Goal: Find specific page/section

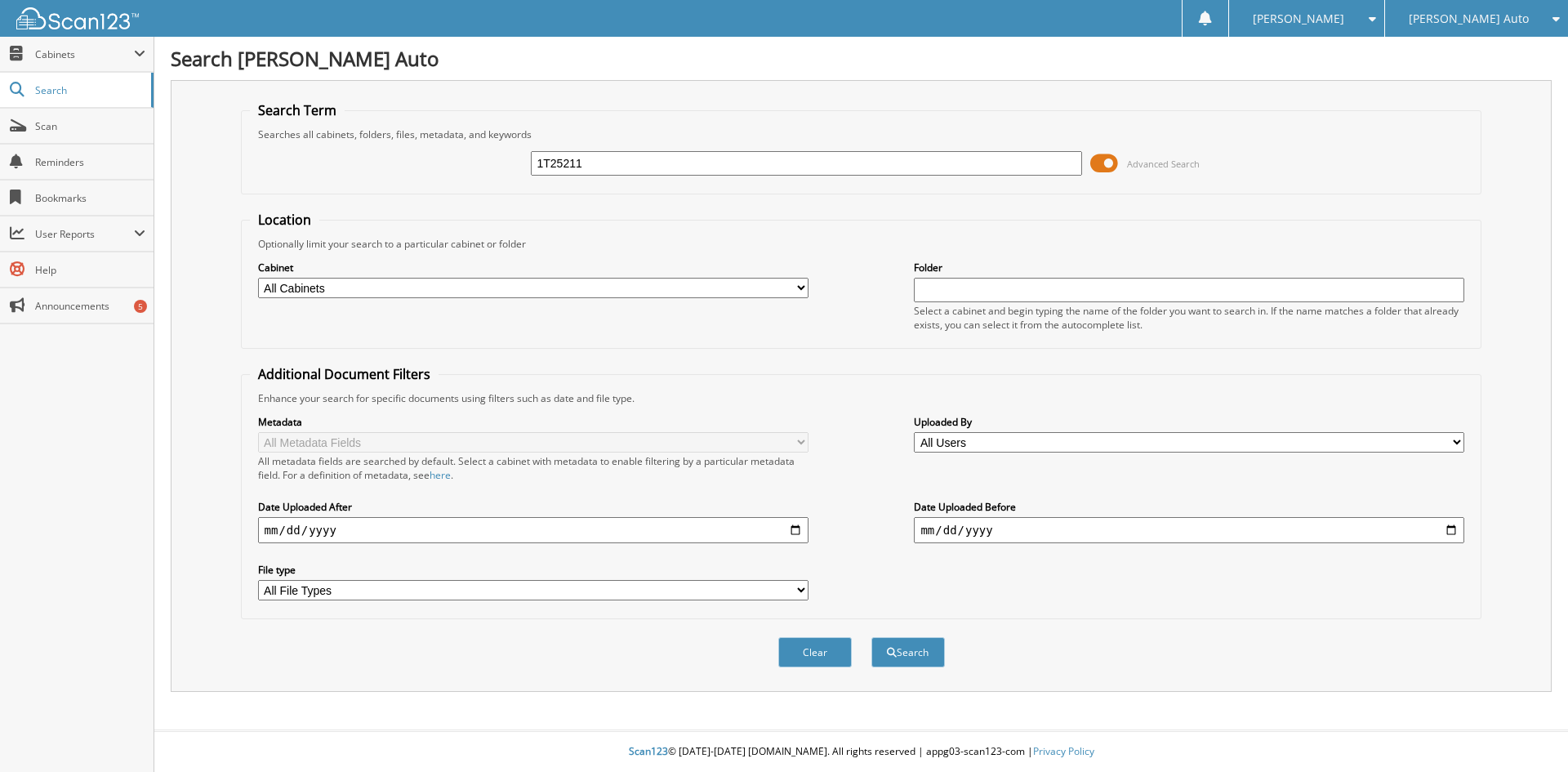
type input "1T25211"
click at [871, 637] on button "Search" at bounding box center [908, 652] width 73 height 31
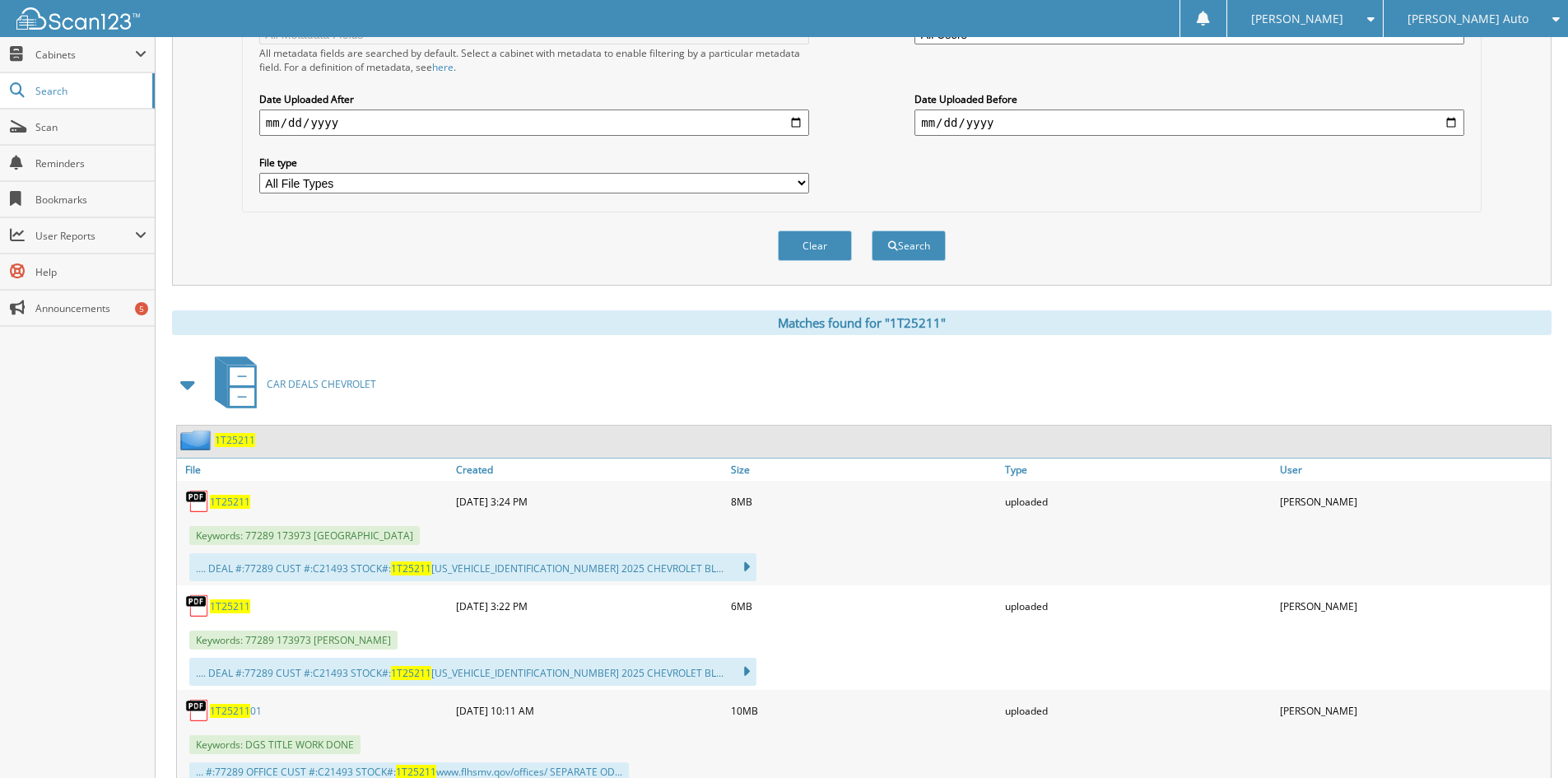
scroll to position [494, 0]
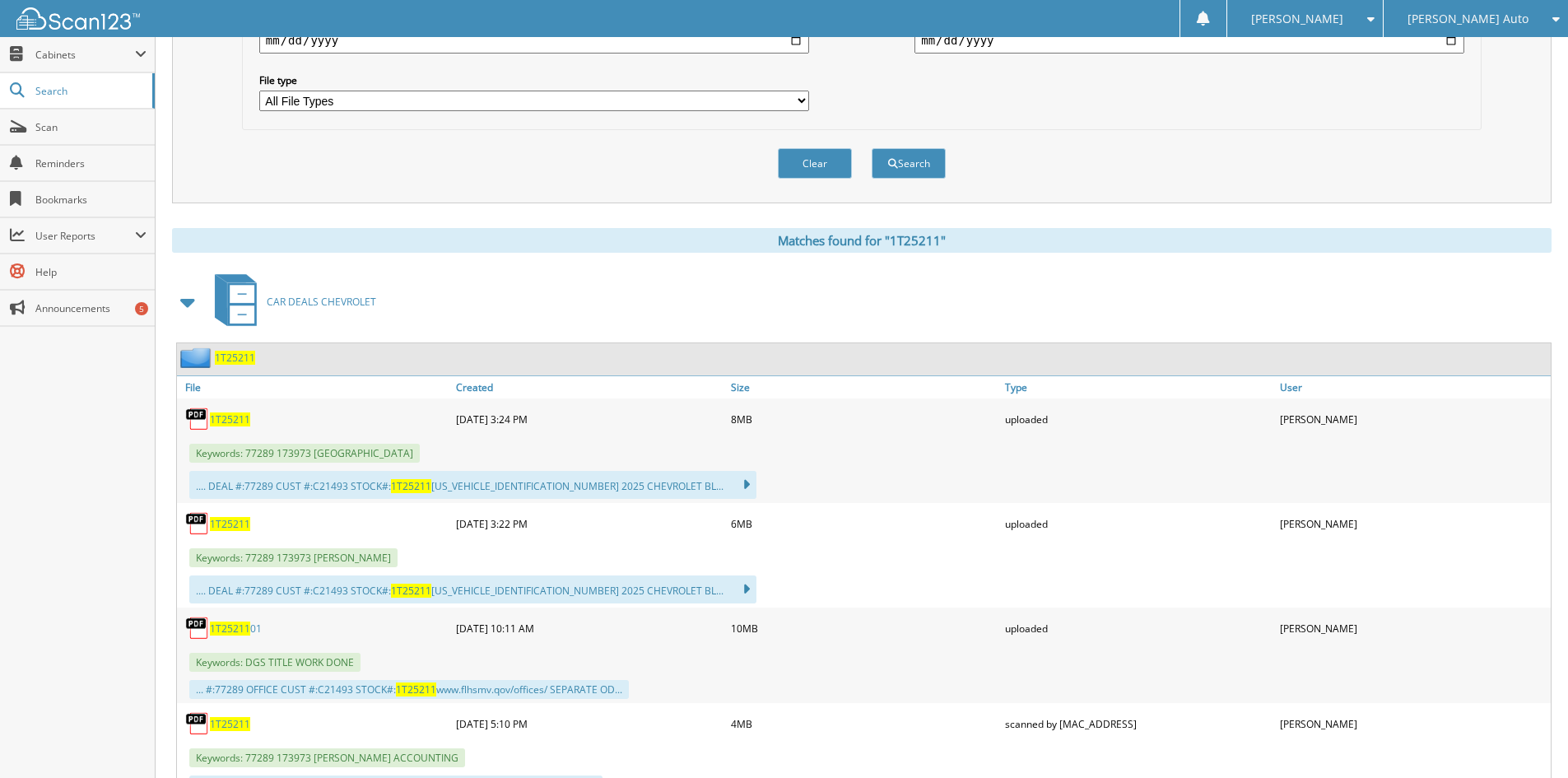
click at [254, 627] on link "1T25211 01" at bounding box center [236, 628] width 52 height 14
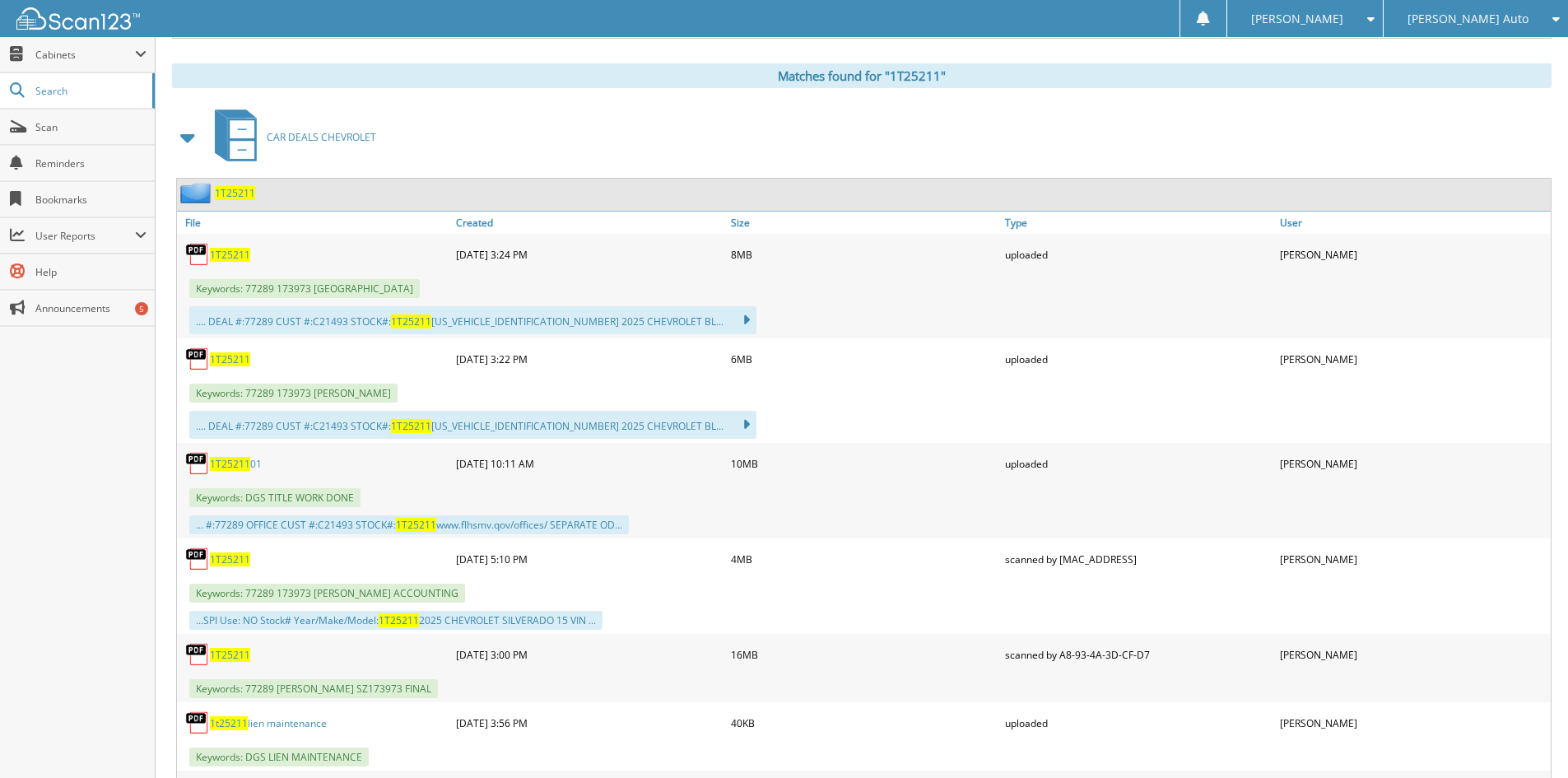
scroll to position [823, 0]
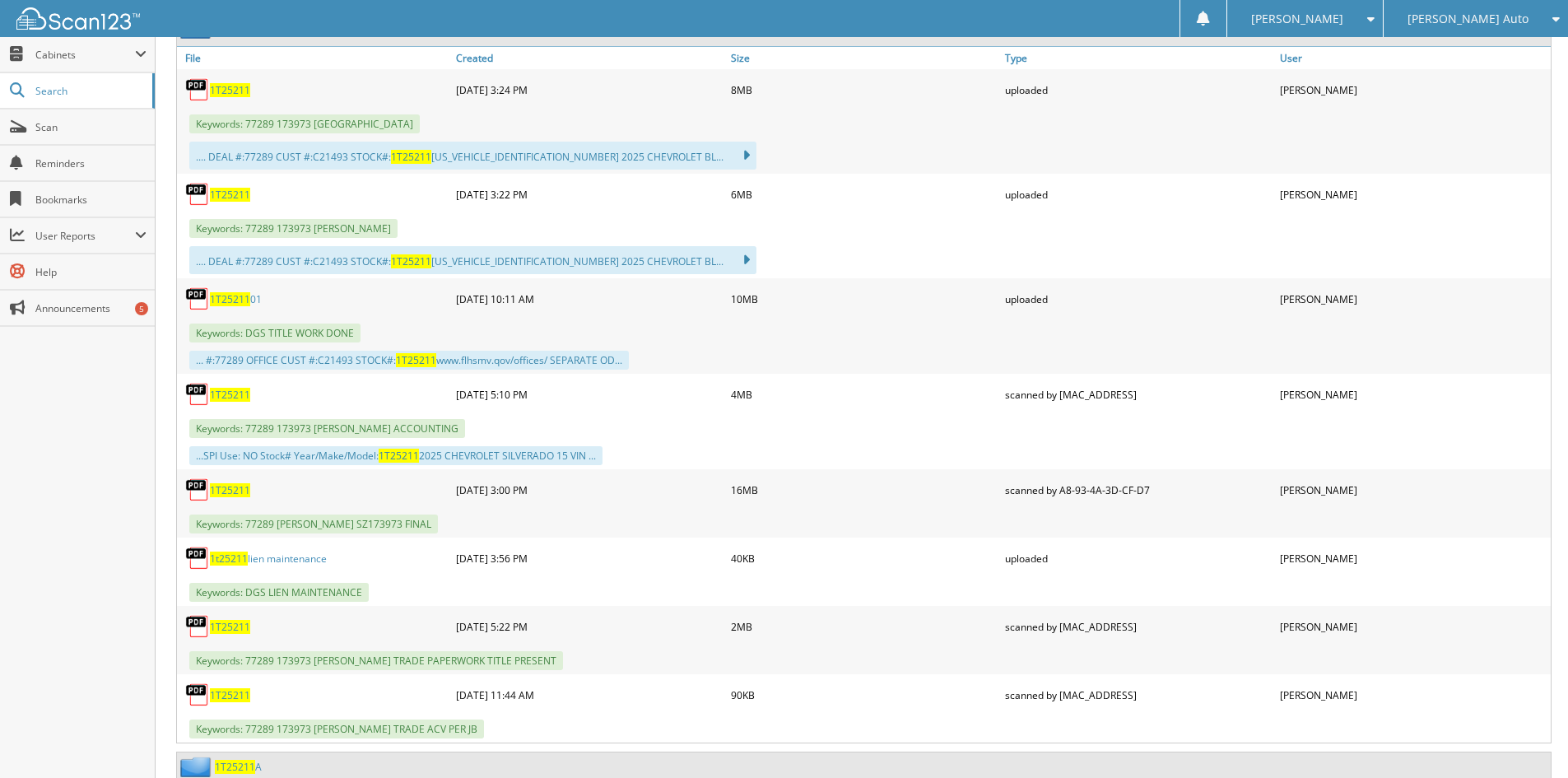
click at [230, 488] on span "1T25211" at bounding box center [230, 490] width 41 height 14
click at [1476, 7] on div "[PERSON_NAME] Auto" at bounding box center [1476, 18] width 168 height 37
click at [1330, 20] on span "[PERSON_NAME]" at bounding box center [1296, 19] width 92 height 10
click at [1341, 80] on link "Logout" at bounding box center [1305, 80] width 155 height 29
